Goal: Navigation & Orientation: Find specific page/section

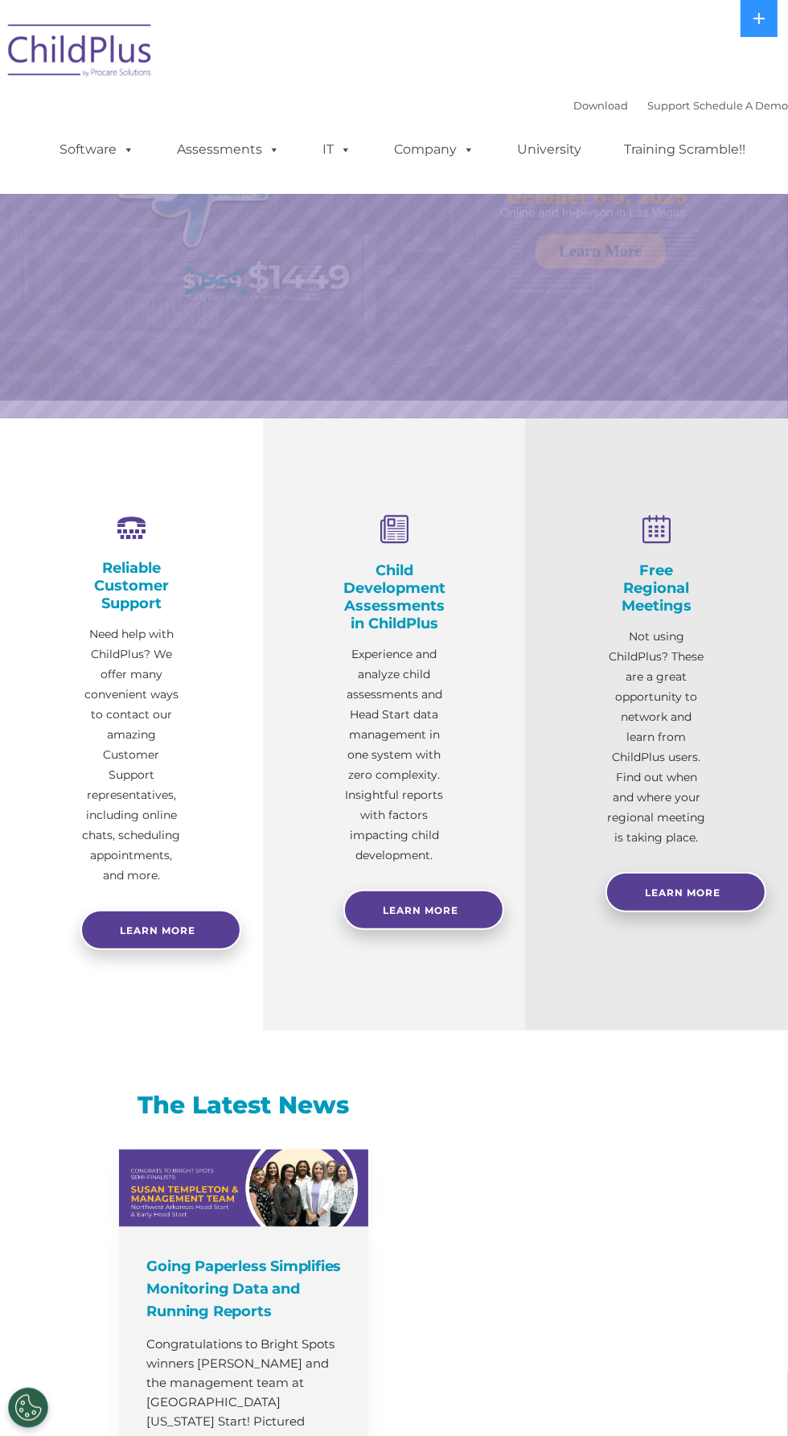
select select "MEDIUM"
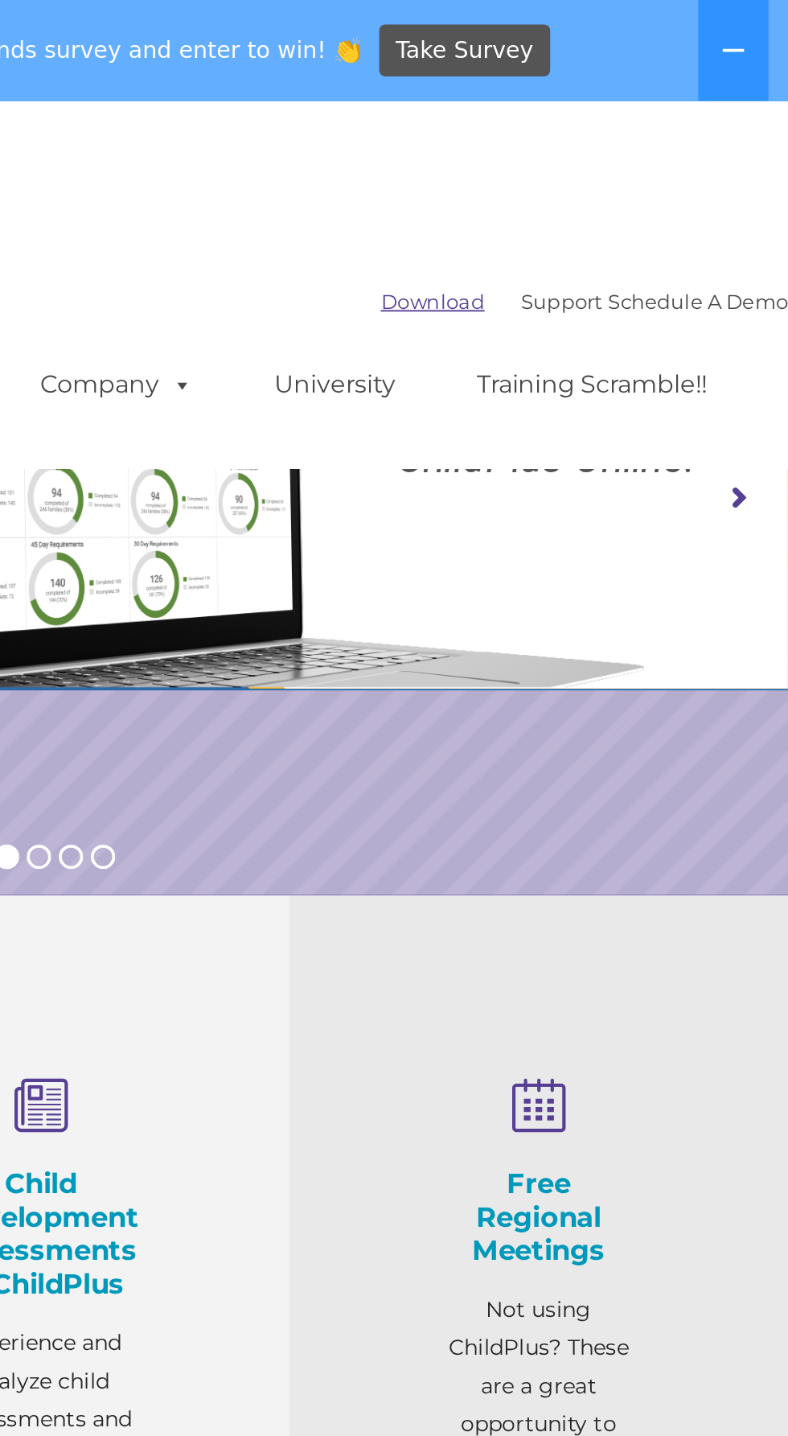
click at [575, 156] on link "Download" at bounding box center [601, 158] width 55 height 13
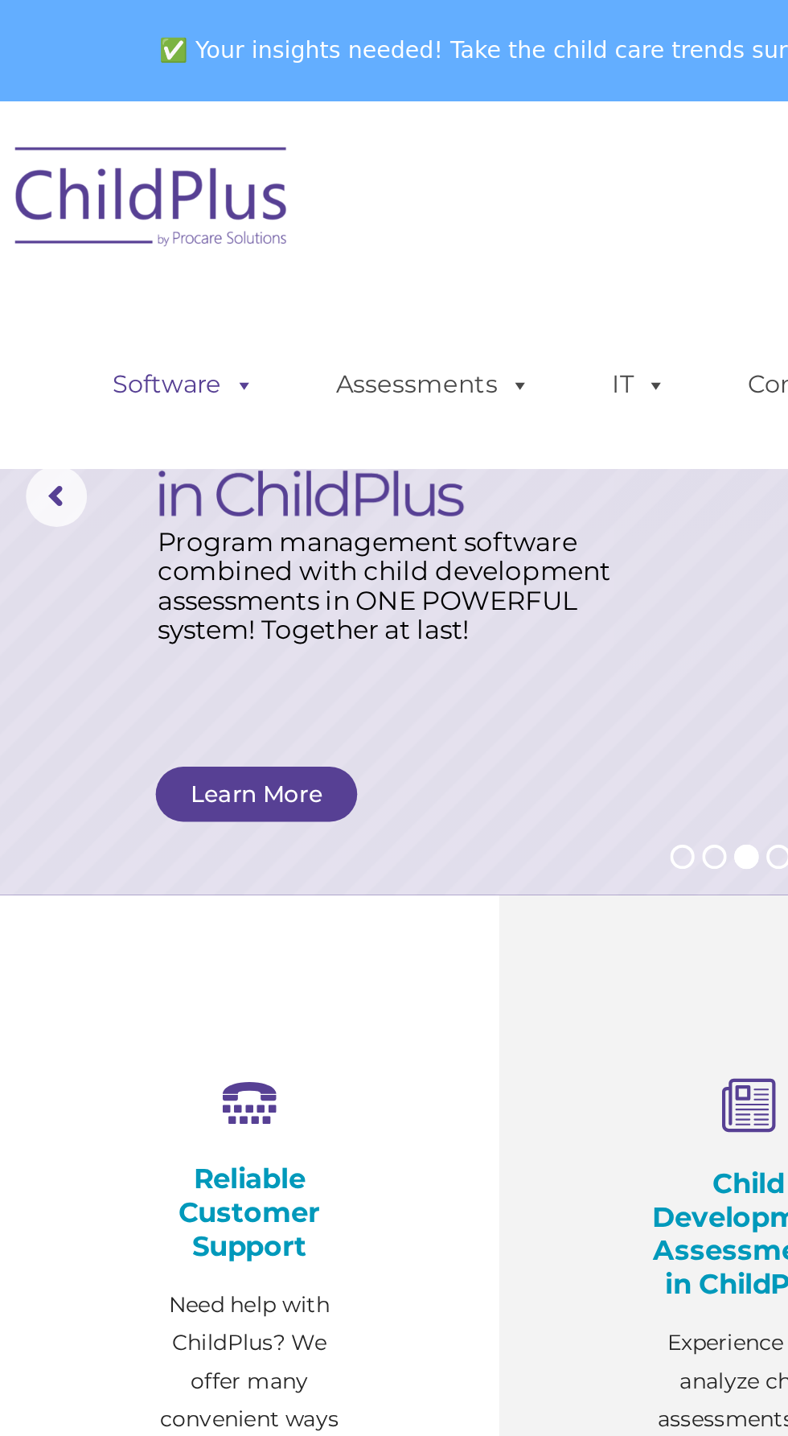
click at [90, 206] on link "Software" at bounding box center [96, 203] width 107 height 32
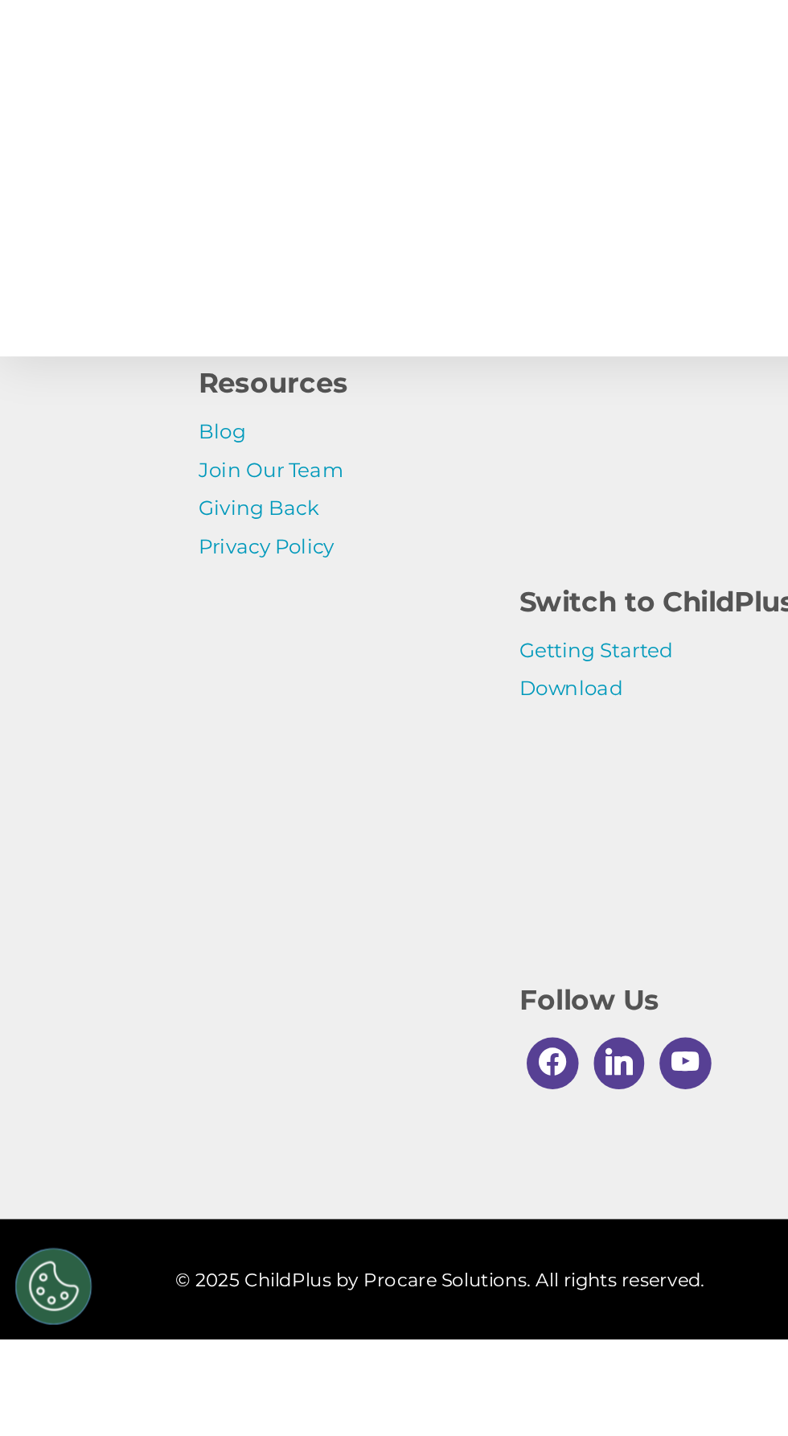
scroll to position [1311, 0]
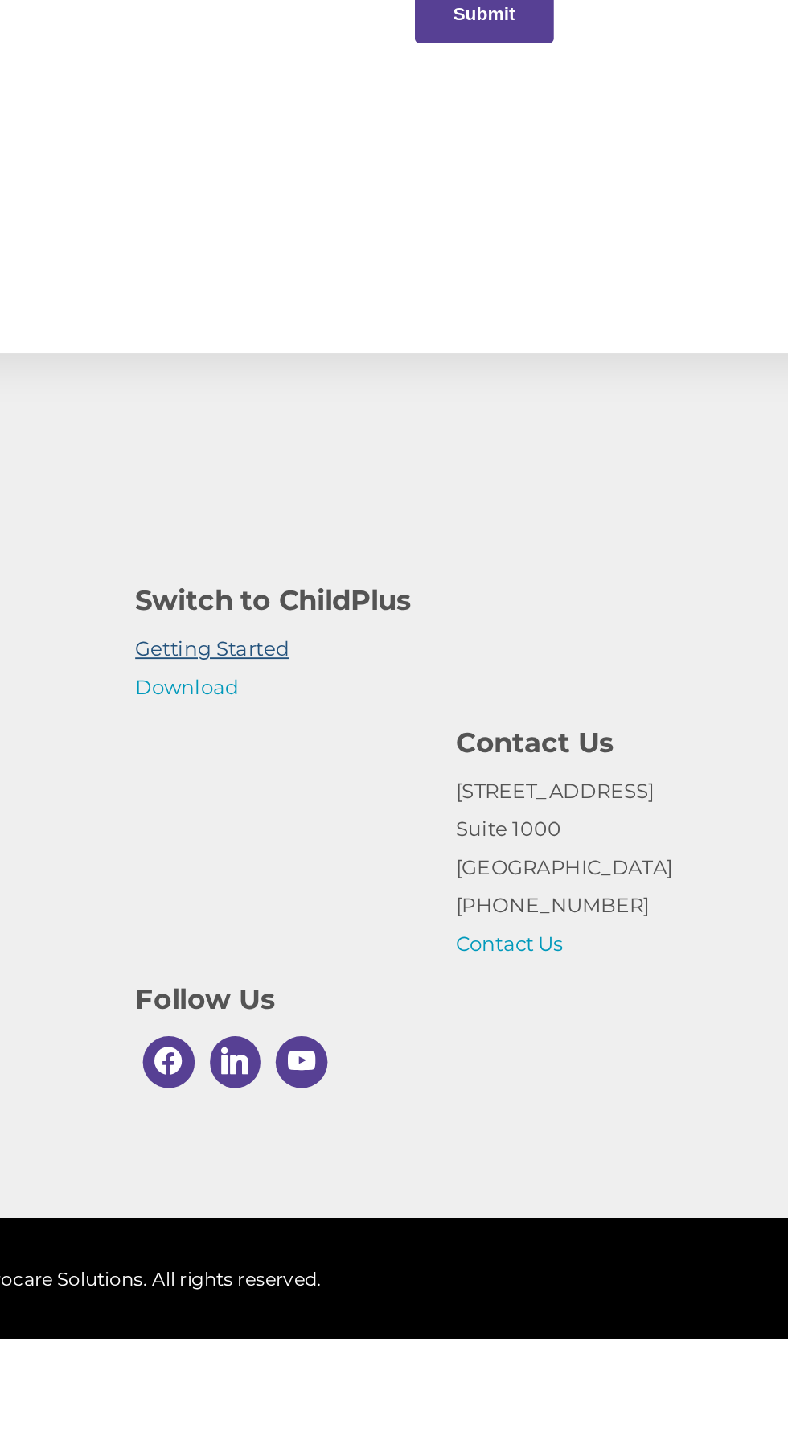
click at [302, 1079] on link "Getting Started" at bounding box center [313, 1072] width 81 height 13
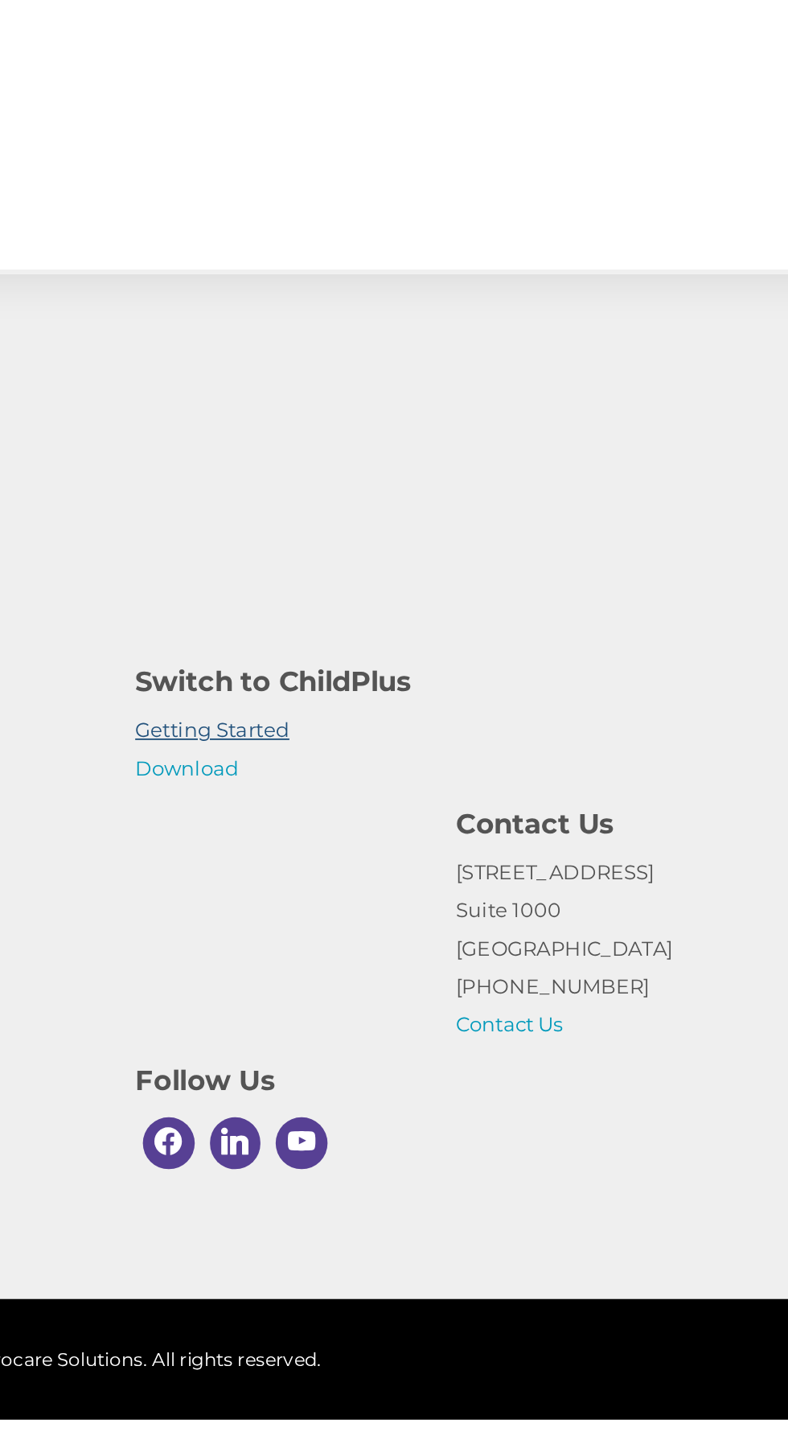
scroll to position [1416, 0]
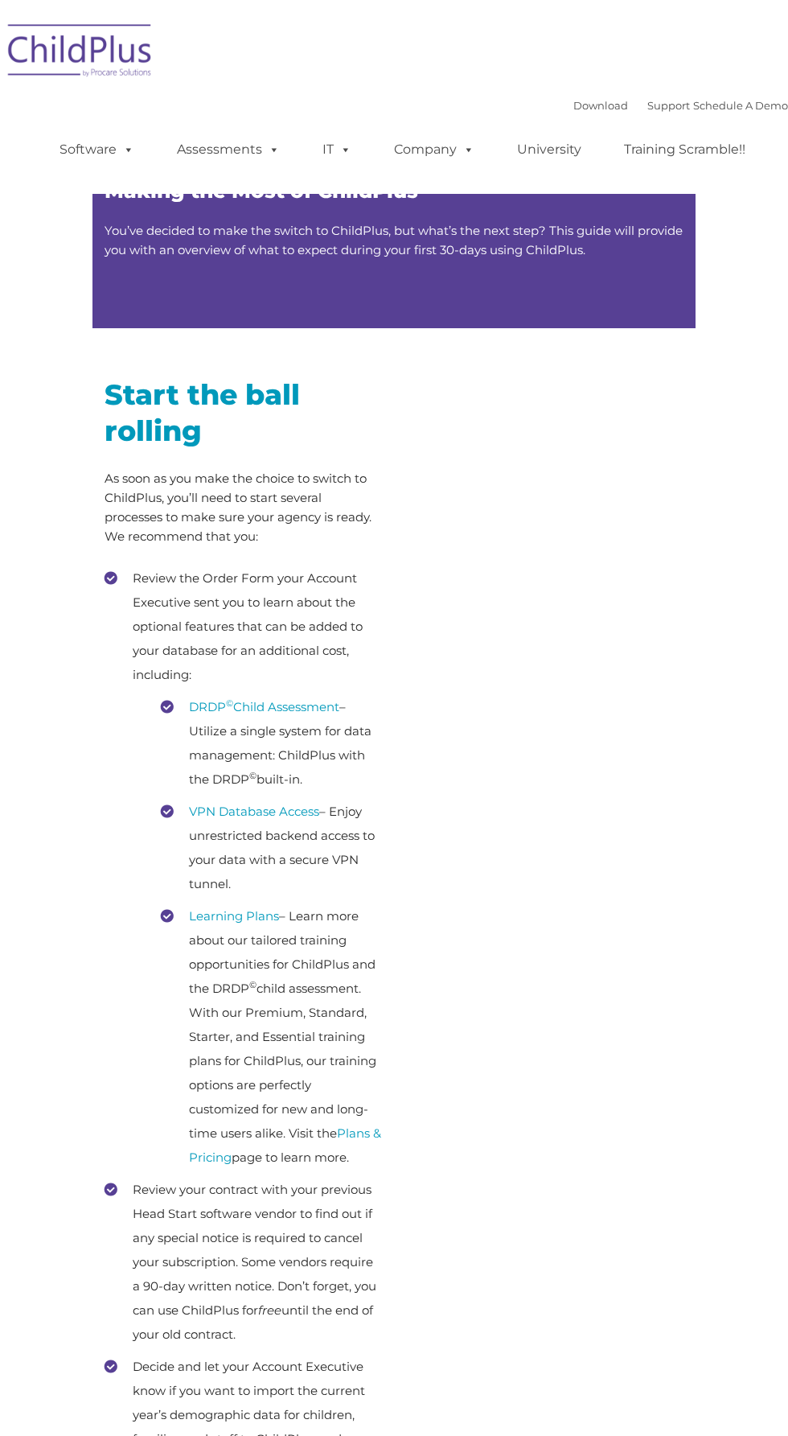
type input ""
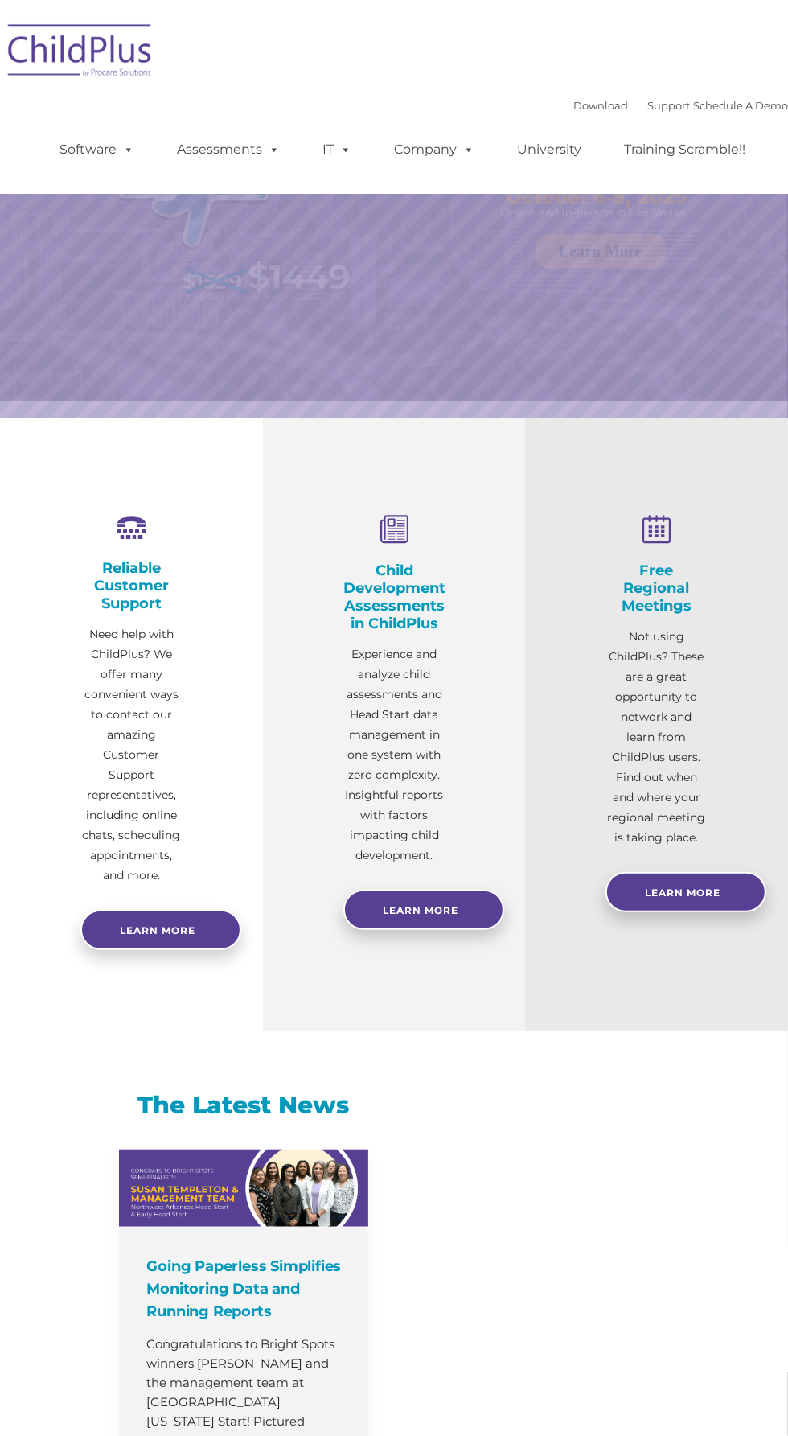
select select "MEDIUM"
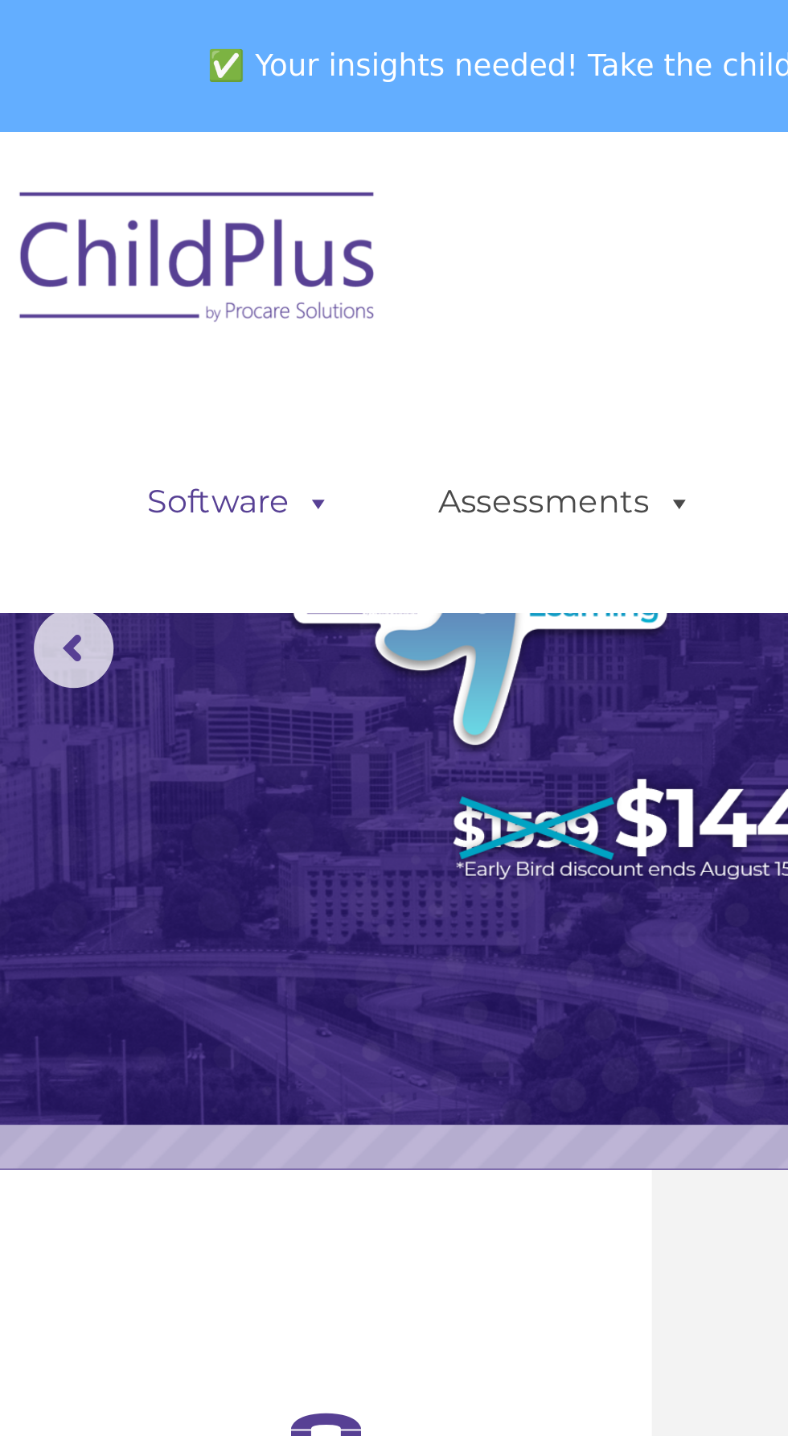
click at [87, 199] on link "Software" at bounding box center [96, 203] width 107 height 32
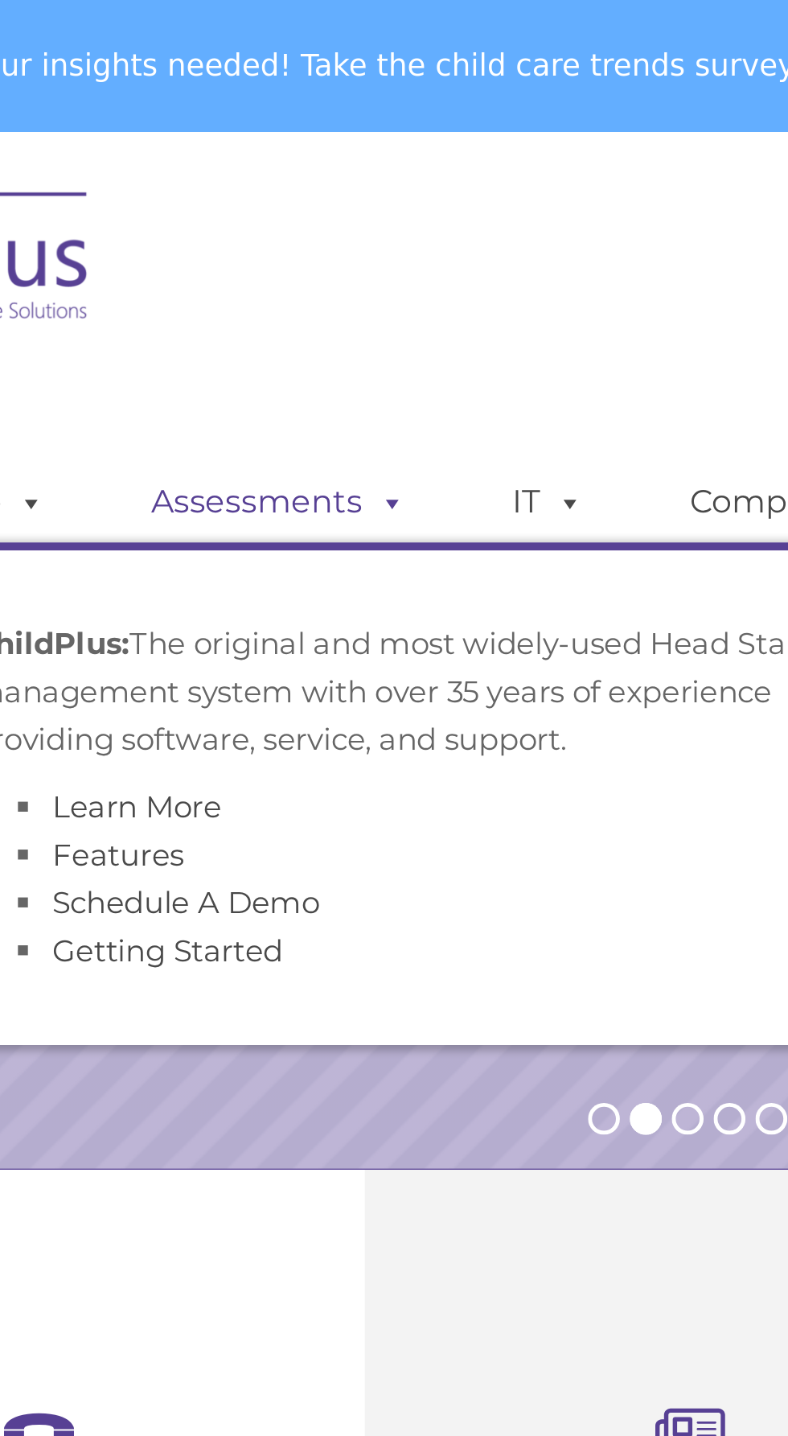
click at [208, 209] on link "Assessments" at bounding box center [228, 203] width 135 height 32
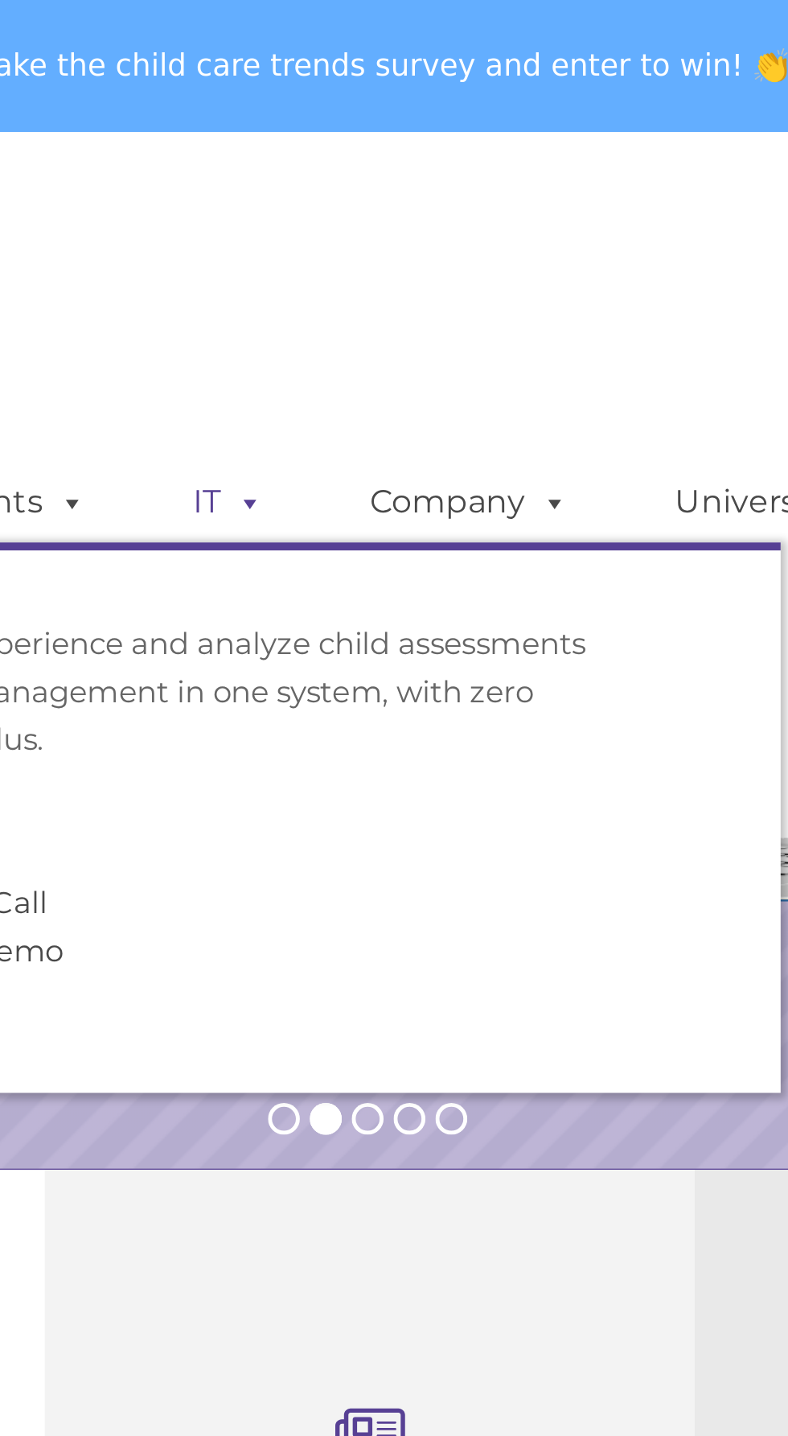
click at [323, 211] on link "IT" at bounding box center [336, 203] width 61 height 32
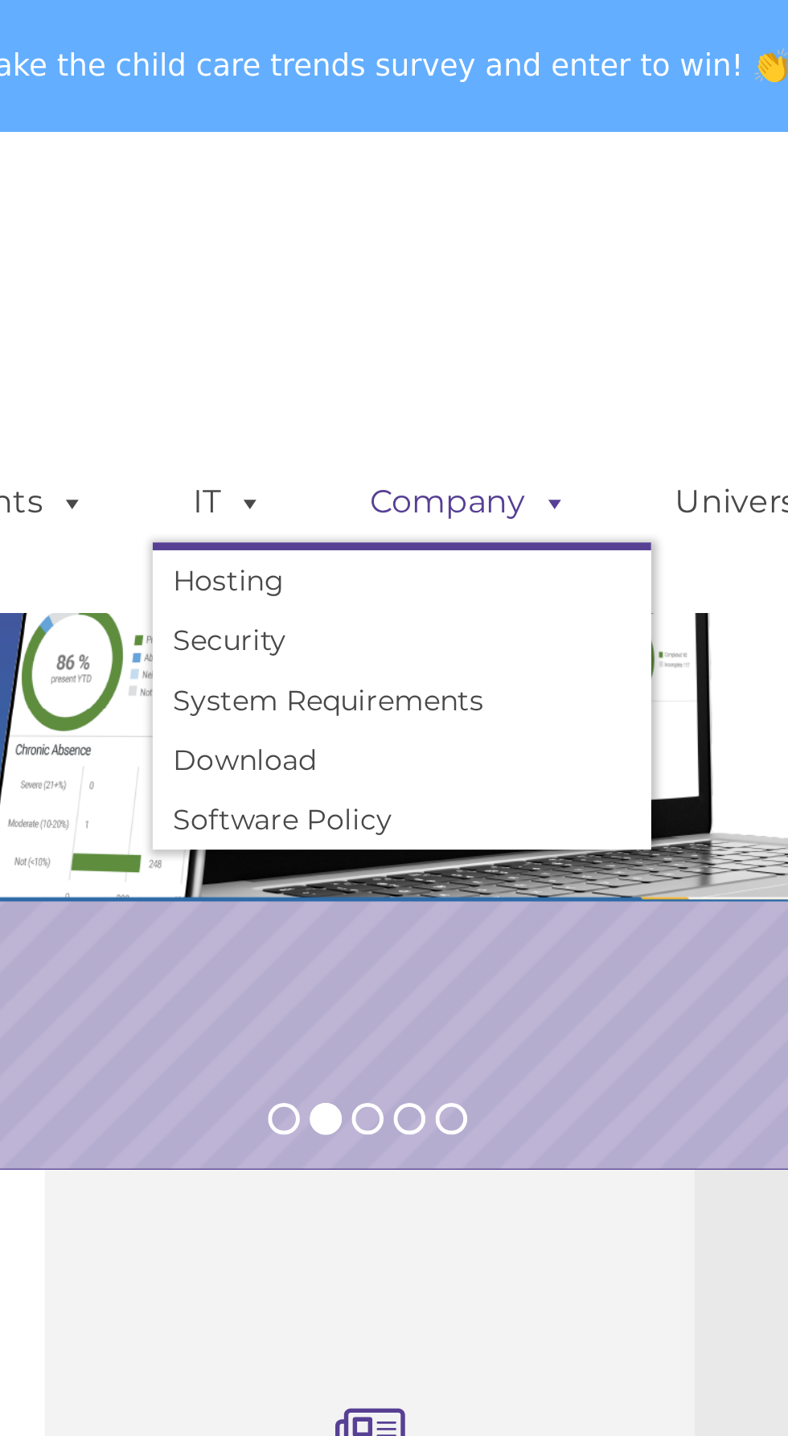
click at [407, 208] on link "Company" at bounding box center [434, 203] width 113 height 32
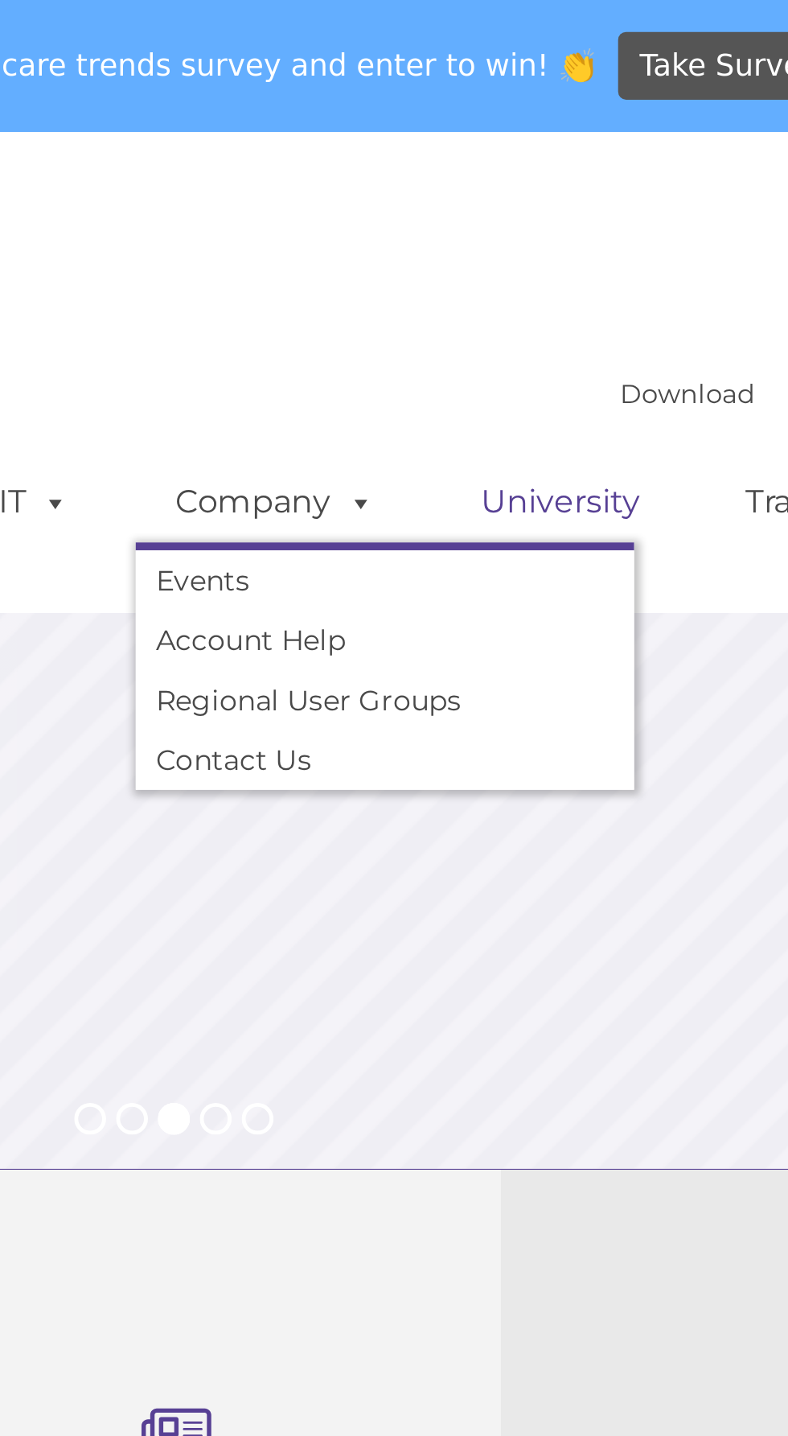
click at [528, 208] on link "University" at bounding box center [549, 203] width 97 height 32
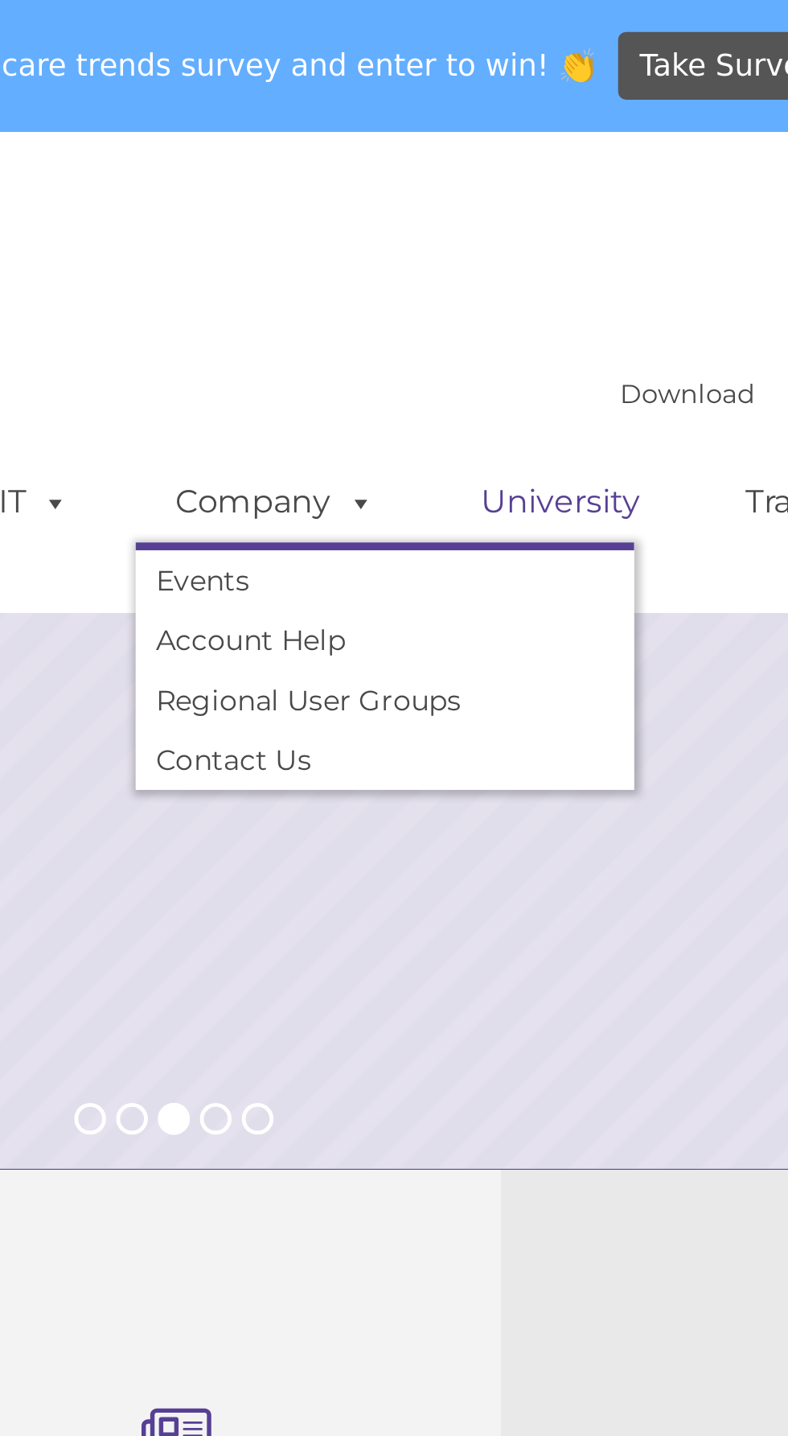
click at [544, 208] on link "University" at bounding box center [549, 203] width 97 height 32
click at [558, 212] on link "University" at bounding box center [549, 203] width 97 height 32
click at [546, 211] on link "University" at bounding box center [549, 203] width 97 height 32
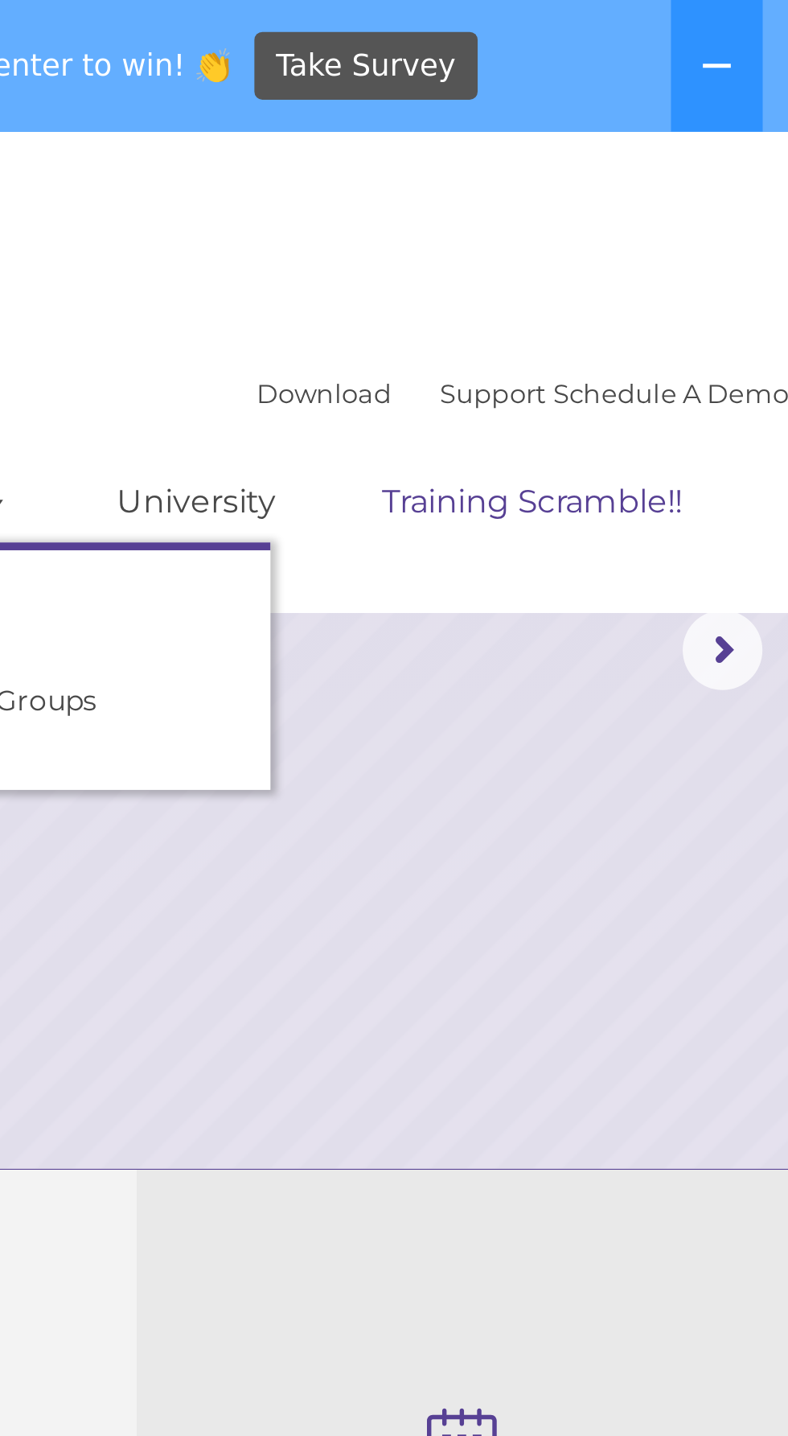
click at [655, 209] on link "Training Scramble!!" at bounding box center [685, 203] width 154 height 32
click at [656, 203] on link "Training Scramble!!" at bounding box center [685, 203] width 154 height 32
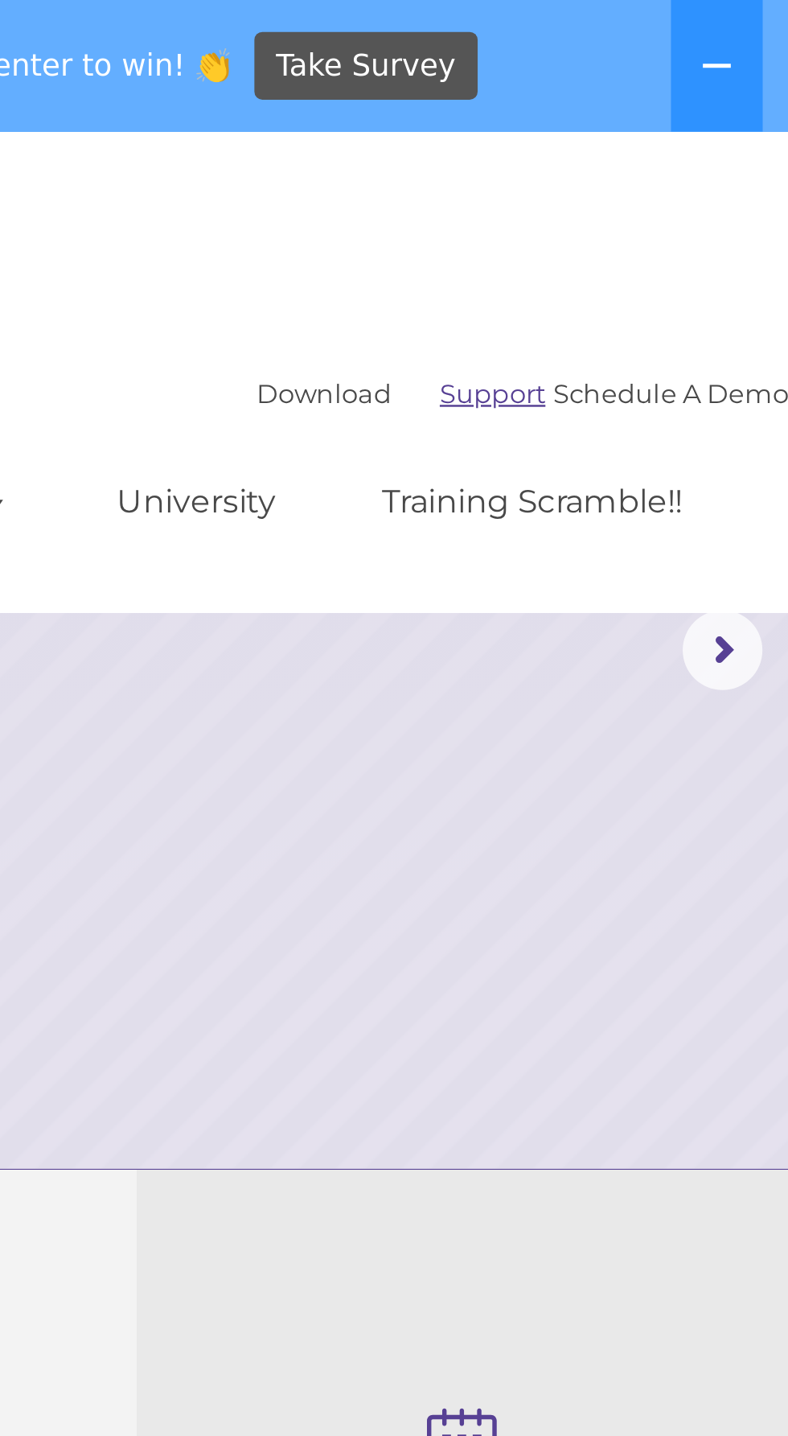
click at [648, 154] on link "Support" at bounding box center [669, 158] width 43 height 13
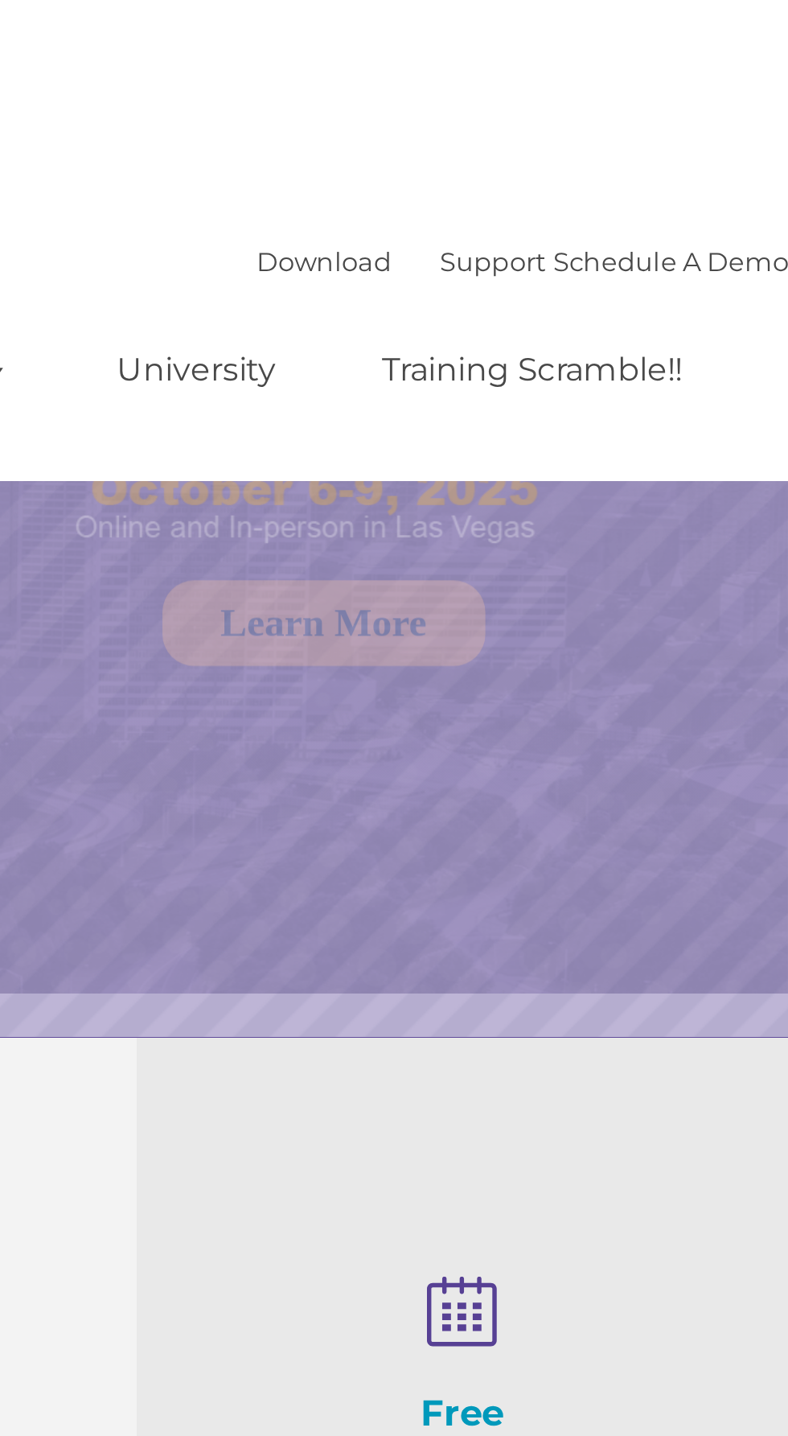
select select "MEDIUM"
